Goal: Task Accomplishment & Management: Manage account settings

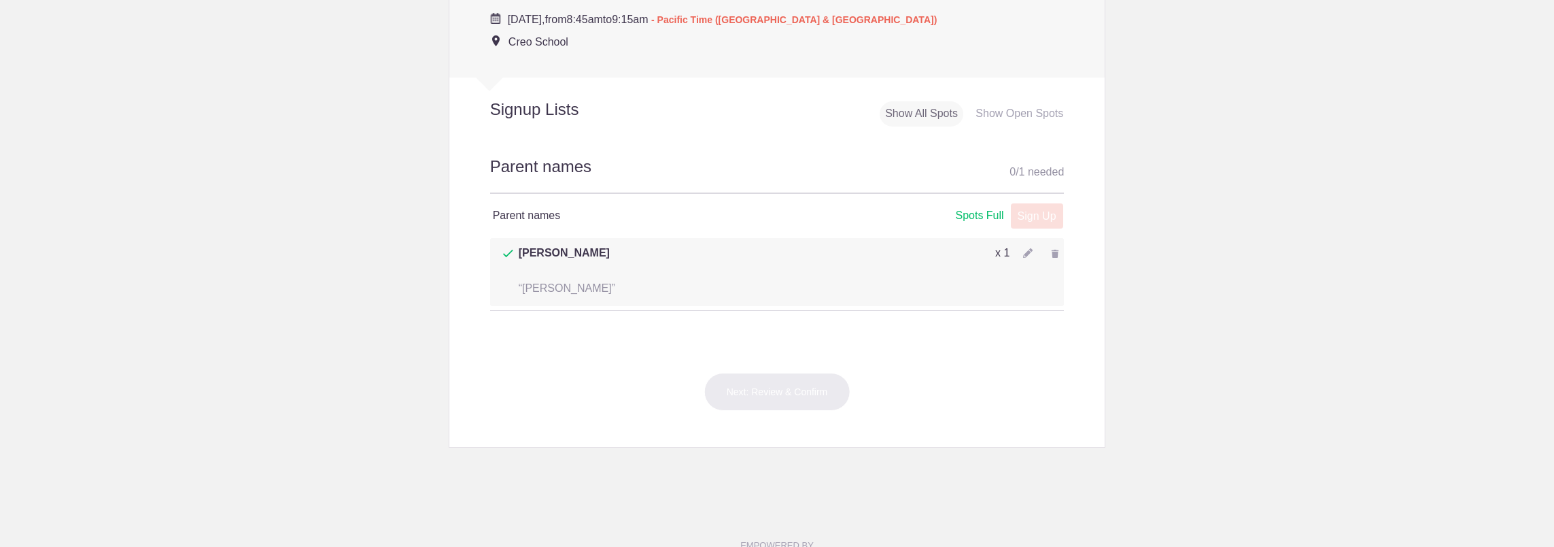
scroll to position [544, 0]
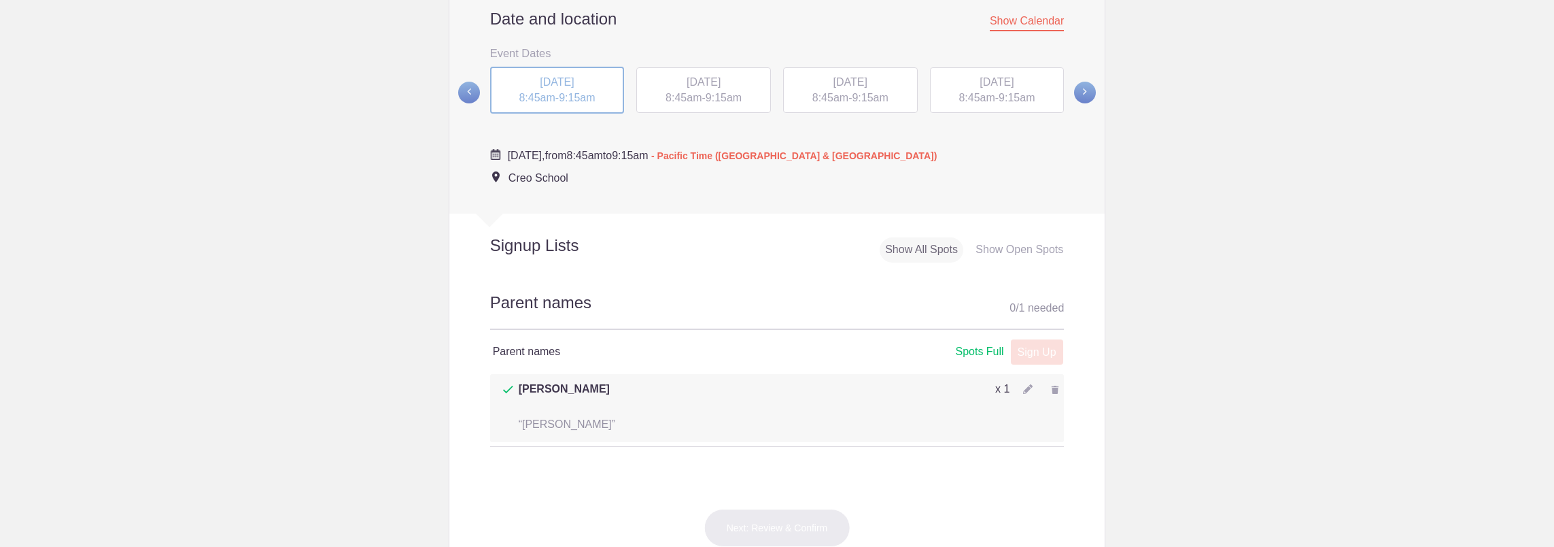
click at [676, 99] on span "8:45am" at bounding box center [683, 98] width 36 height 12
click at [829, 94] on span "8:45am" at bounding box center [830, 98] width 36 height 12
click at [998, 91] on div "[DATE] 8:45am - 9:15am" at bounding box center [997, 90] width 135 height 46
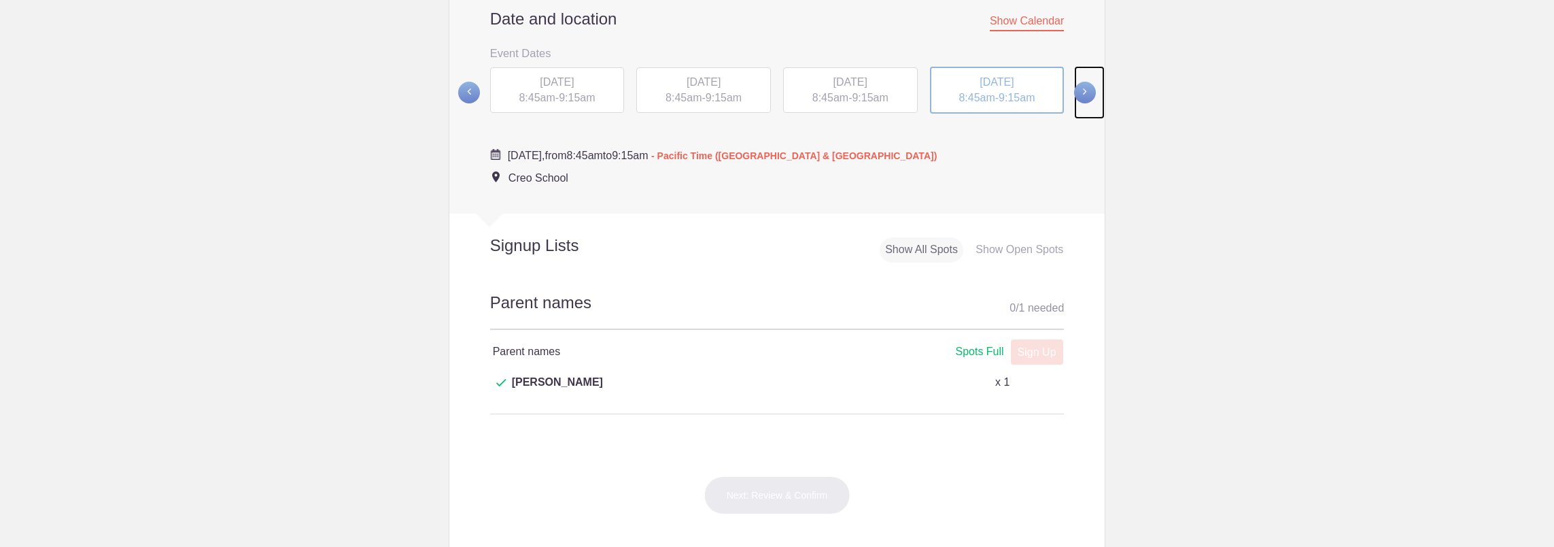
click at [1080, 97] on span at bounding box center [1085, 93] width 22 height 22
click at [574, 86] on span "[DATE]" at bounding box center [557, 81] width 34 height 12
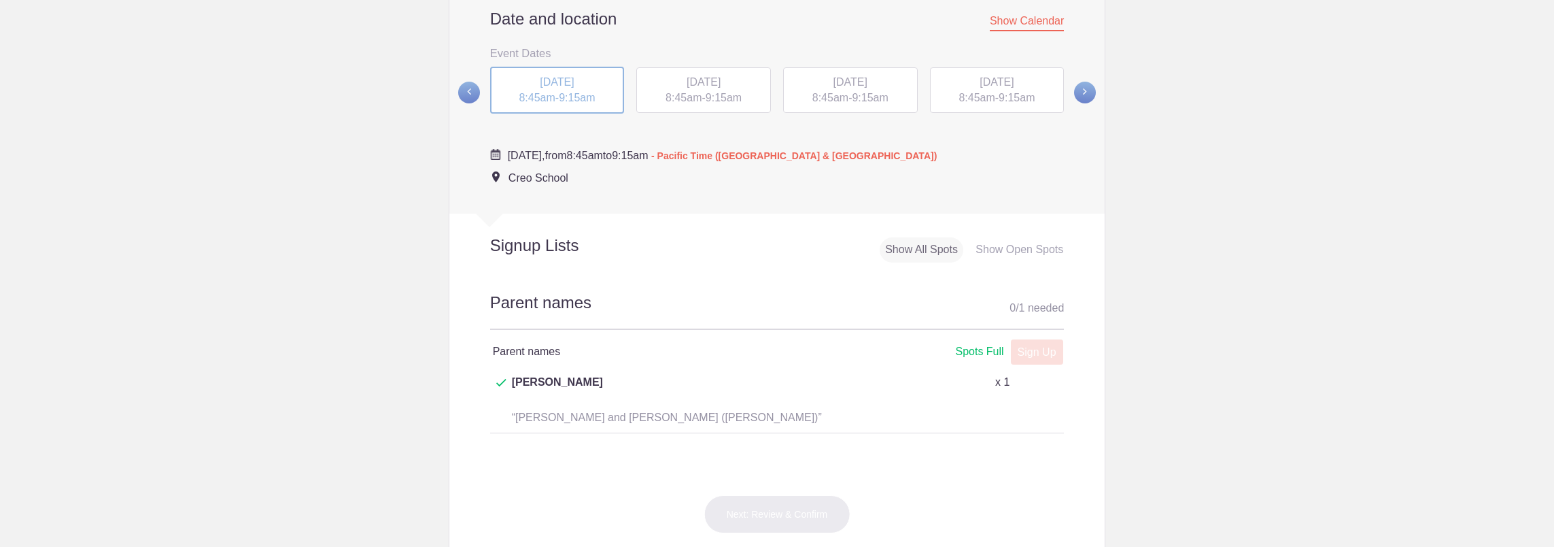
click at [688, 90] on div "[DATE] 8:45am - 9:15am" at bounding box center [703, 90] width 135 height 46
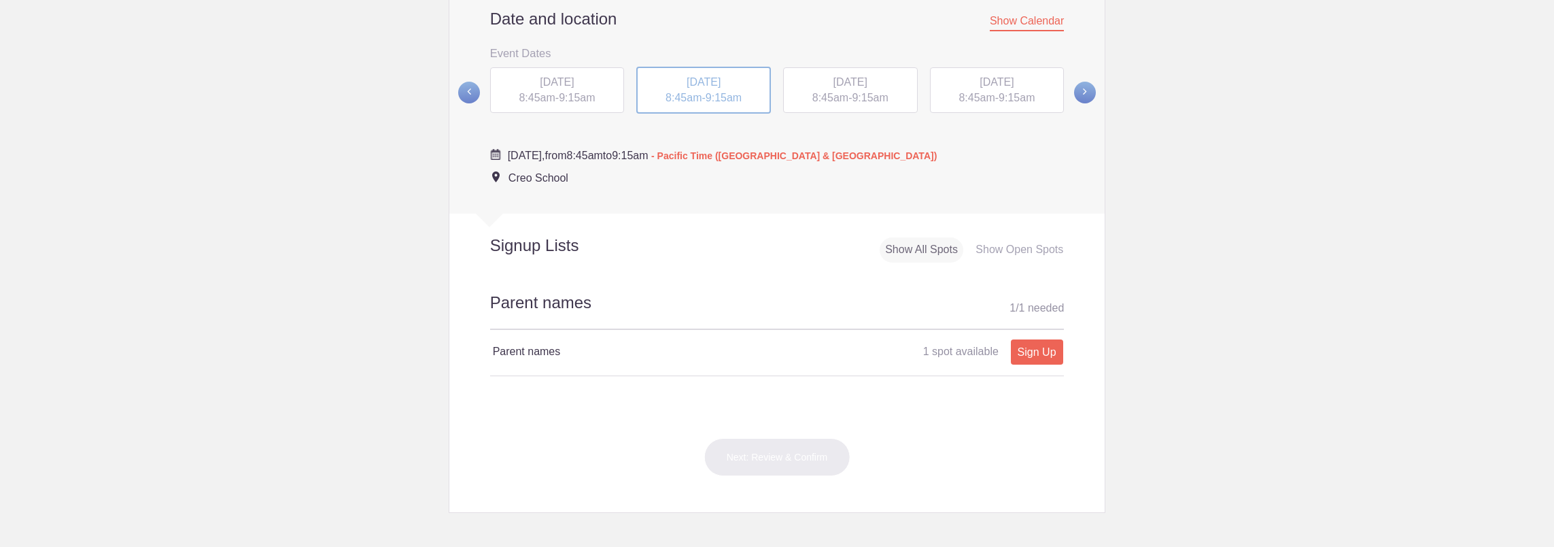
click at [816, 90] on div "[DATE] 8:45am - 9:15am" at bounding box center [850, 90] width 135 height 46
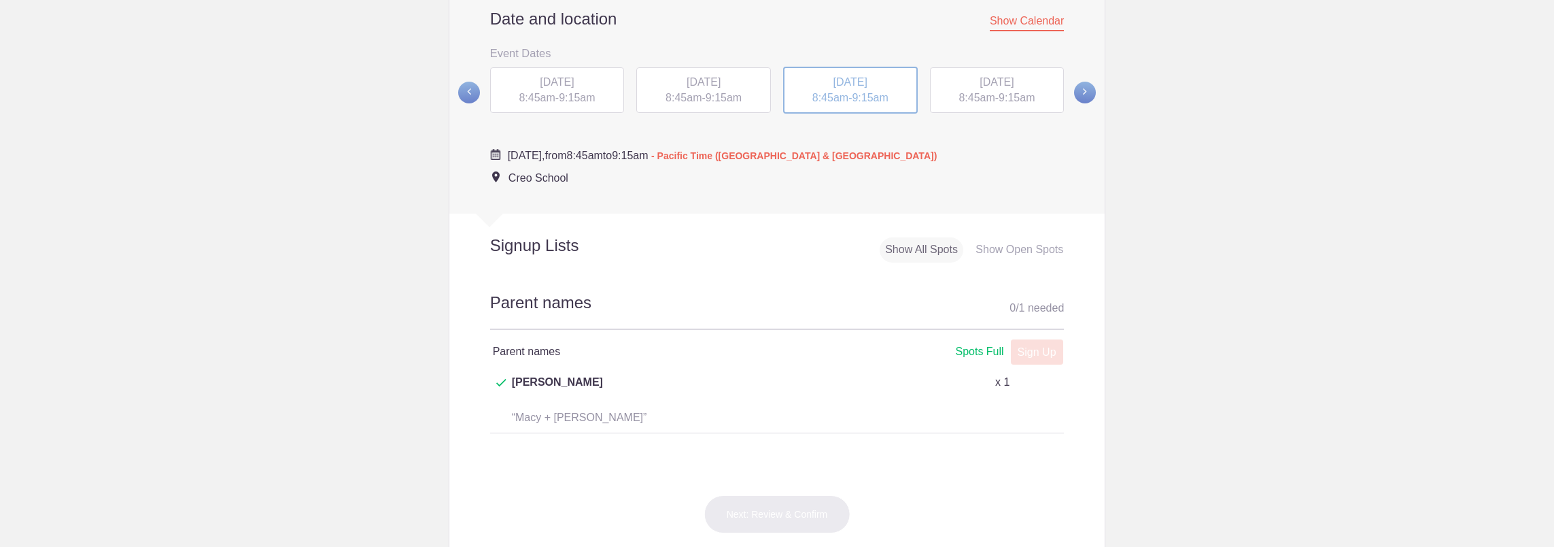
click at [969, 91] on div "[DATE] 8:45am - 9:15am" at bounding box center [997, 90] width 135 height 46
click at [1088, 94] on span at bounding box center [1085, 93] width 22 height 22
click at [574, 84] on span "[DATE]" at bounding box center [557, 81] width 34 height 12
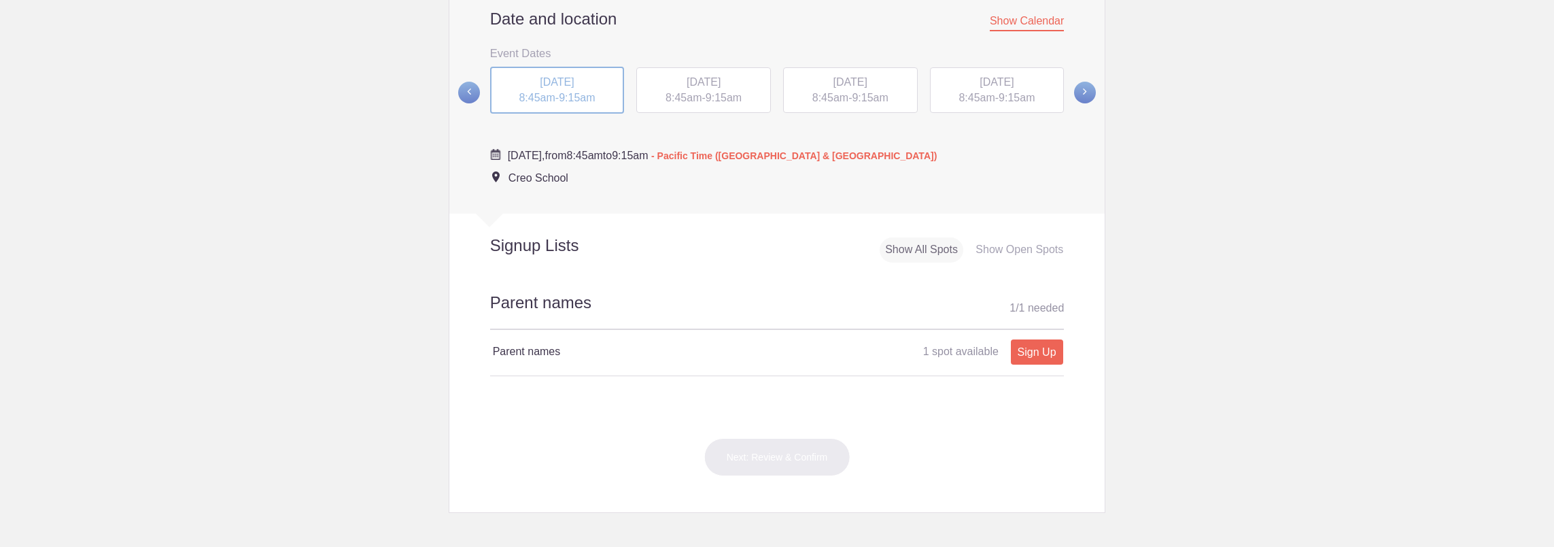
click at [644, 83] on div "[DATE] 8:45am - 9:15am" at bounding box center [703, 90] width 135 height 46
click at [468, 94] on span at bounding box center [469, 93] width 22 height 22
click at [463, 94] on span at bounding box center [469, 93] width 22 height 22
click at [551, 82] on span "[DATE]" at bounding box center [557, 81] width 34 height 12
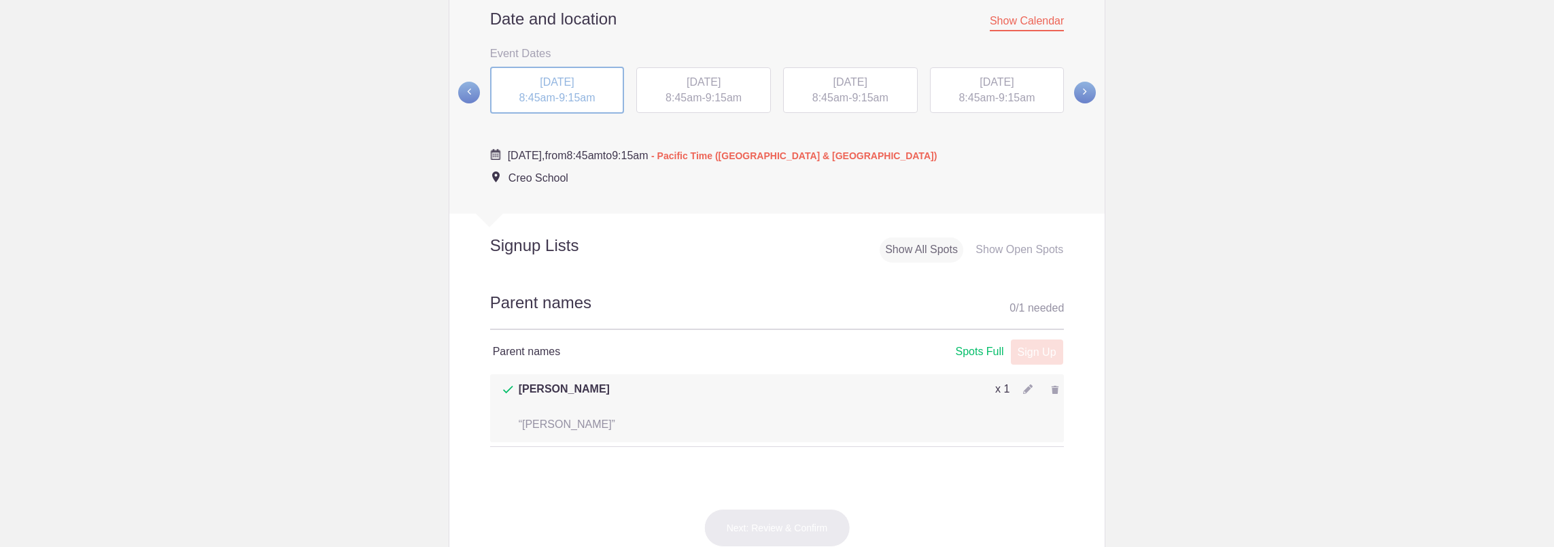
click at [721, 90] on div "[DATE] 8:45am - 9:15am" at bounding box center [703, 90] width 135 height 46
click at [842, 86] on span "[DATE]" at bounding box center [850, 82] width 34 height 12
click at [968, 91] on div "[DATE] 8:45am - 9:15am" at bounding box center [997, 90] width 135 height 46
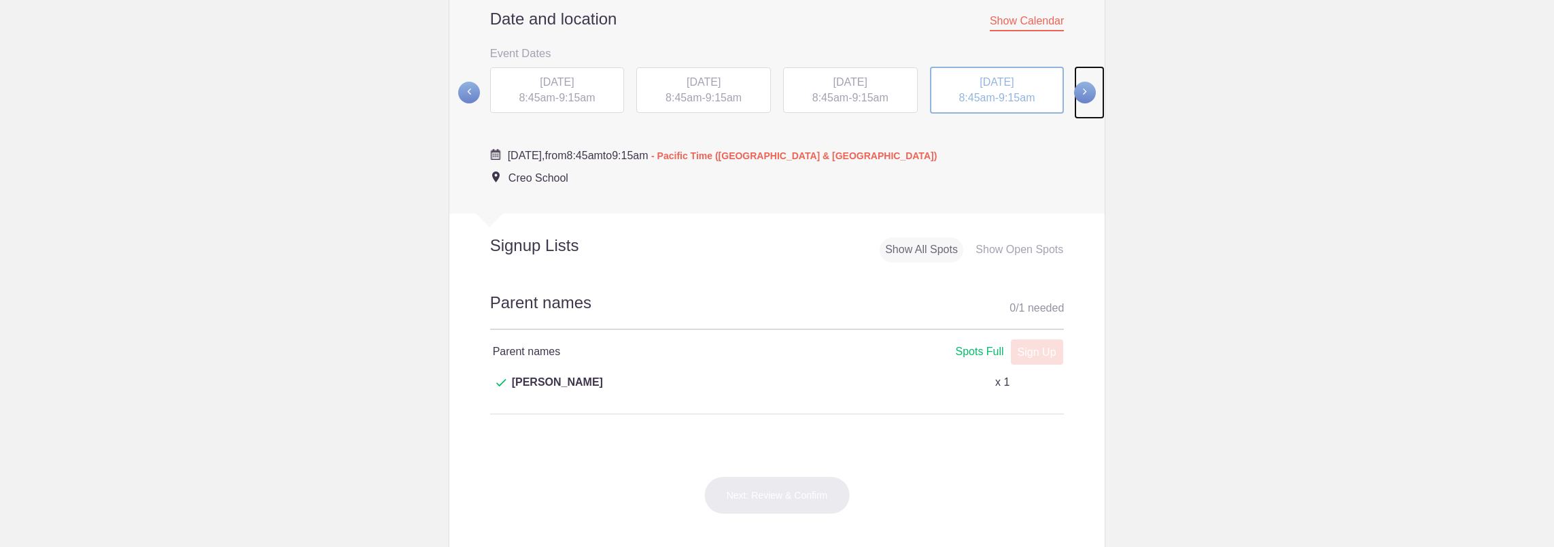
click at [1087, 90] on span at bounding box center [1085, 93] width 22 height 22
click at [593, 94] on div "[DATE] 8:45am - 9:15am" at bounding box center [557, 90] width 135 height 46
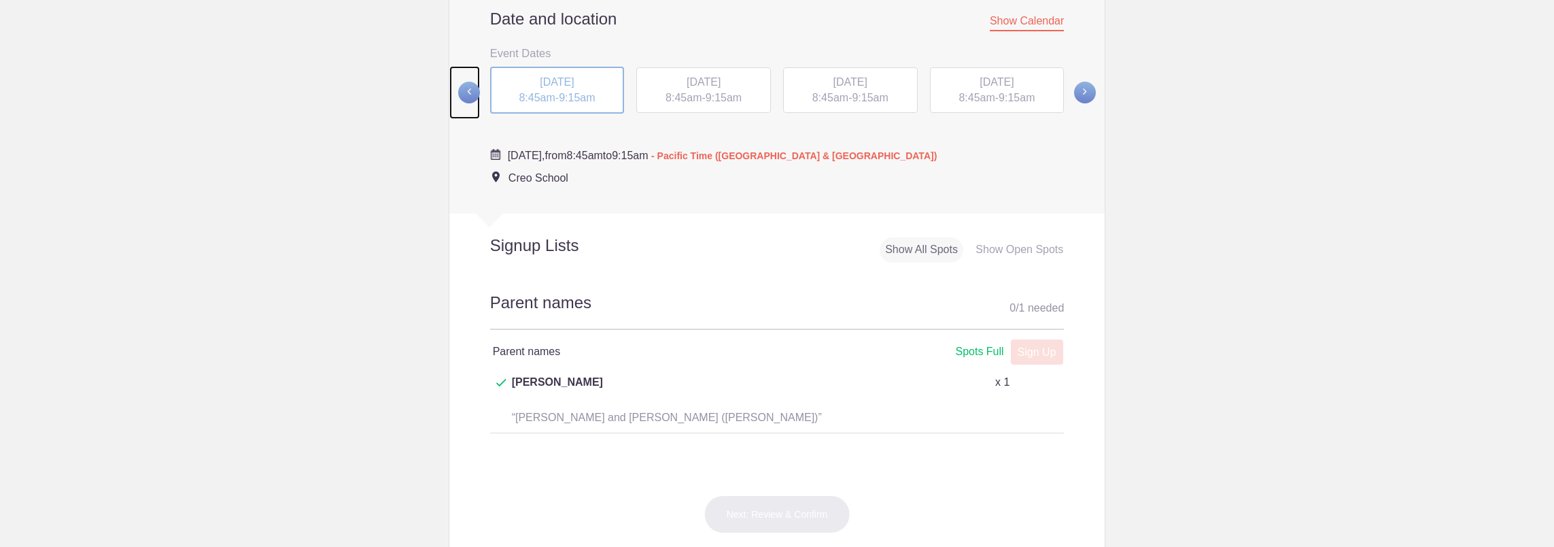
click at [462, 88] on span at bounding box center [469, 93] width 22 height 22
click at [967, 99] on span "8:45am" at bounding box center [976, 97] width 36 height 12
click at [983, 94] on span "8:45am" at bounding box center [976, 97] width 36 height 12
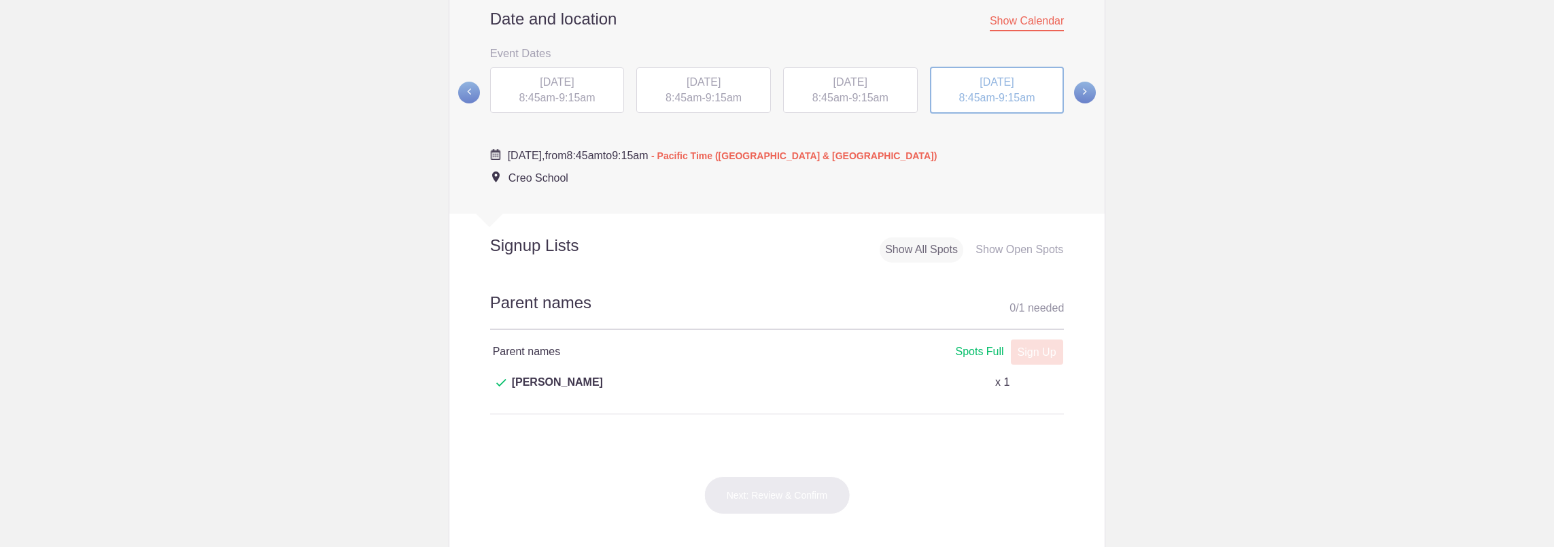
click at [1014, 243] on div "Show Open Spots" at bounding box center [1019, 249] width 99 height 25
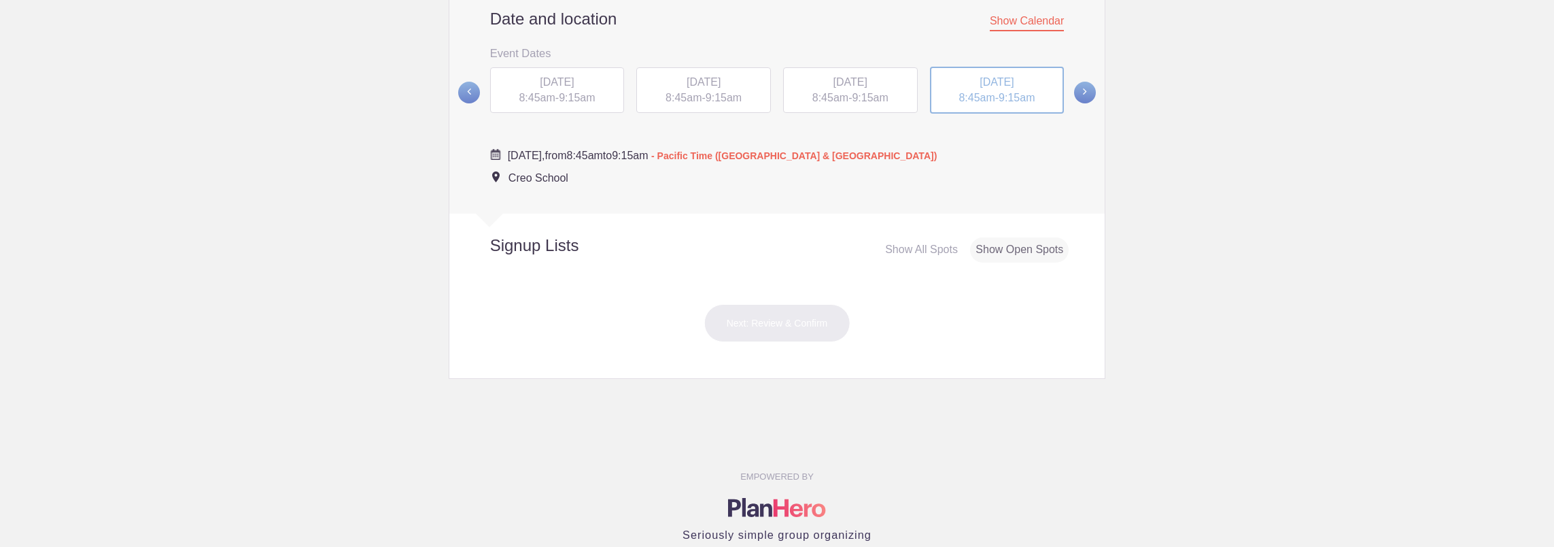
click at [943, 245] on div "Show All Spots" at bounding box center [922, 249] width 84 height 25
